Goal: Navigation & Orientation: Find specific page/section

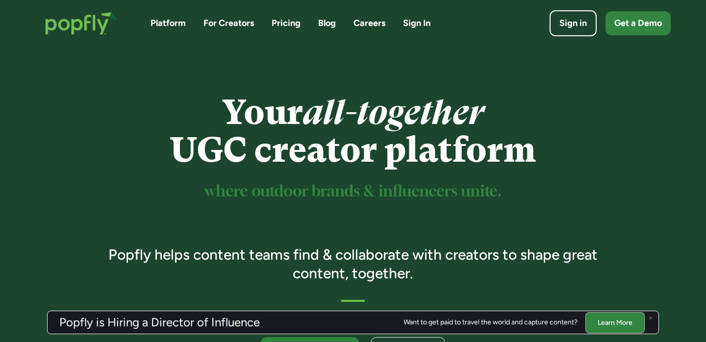
click at [373, 24] on link "Careers" at bounding box center [369, 23] width 32 height 12
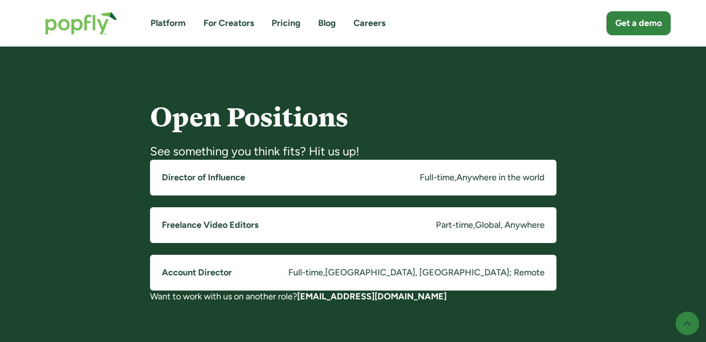
scroll to position [752, 0]
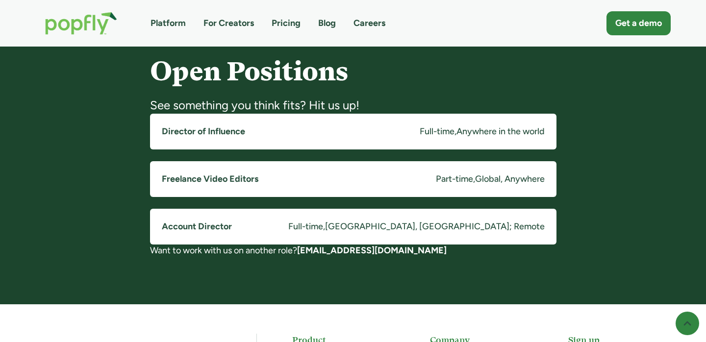
click at [293, 130] on link "Director of Influence Full-time , Anywhere in the world" at bounding box center [353, 132] width 406 height 36
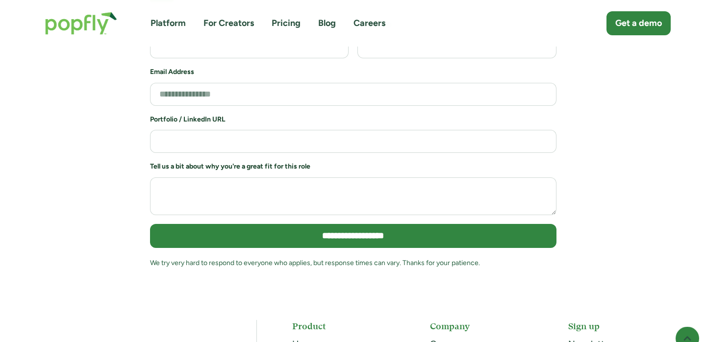
scroll to position [2318, 0]
